Goal: Task Accomplishment & Management: Complete application form

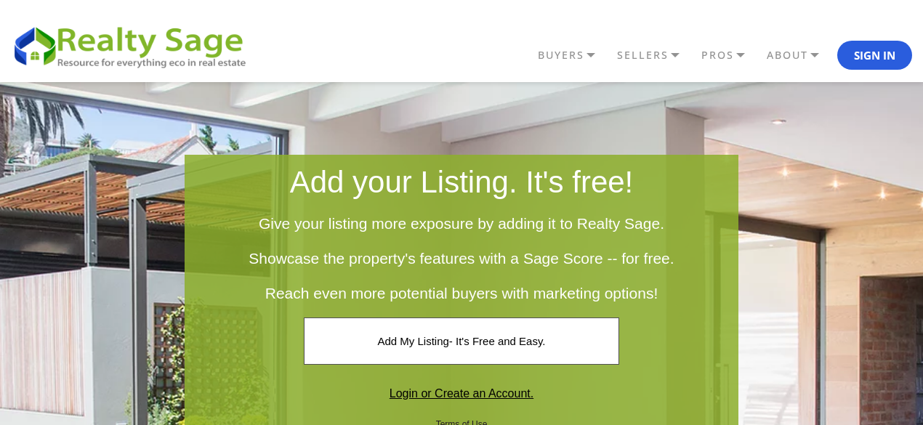
click at [40, 85] on div "Add your Listing. It's free! Give your listing more exposure by adding it to Re…" at bounding box center [461, 358] width 945 height 552
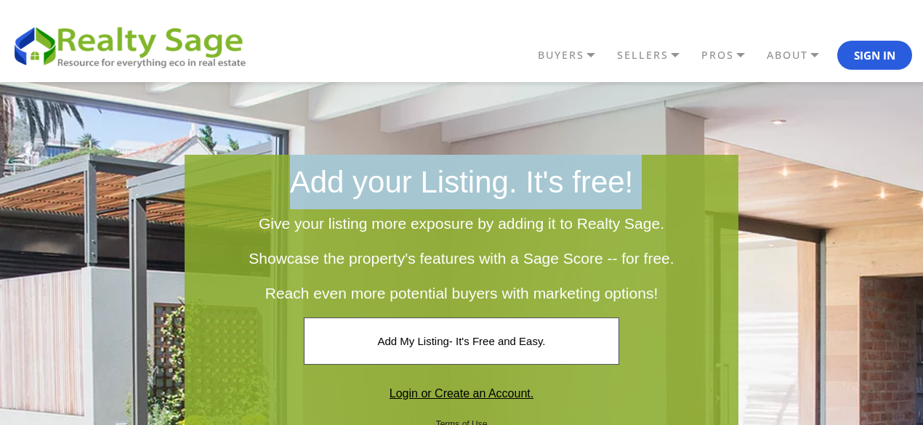
click at [40, 85] on div "Add your Listing. It's free! Give your listing more exposure by adding it to Re…" at bounding box center [461, 358] width 945 height 552
click at [847, 52] on button "Sign In" at bounding box center [874, 55] width 75 height 29
